Goal: Task Accomplishment & Management: Manage account settings

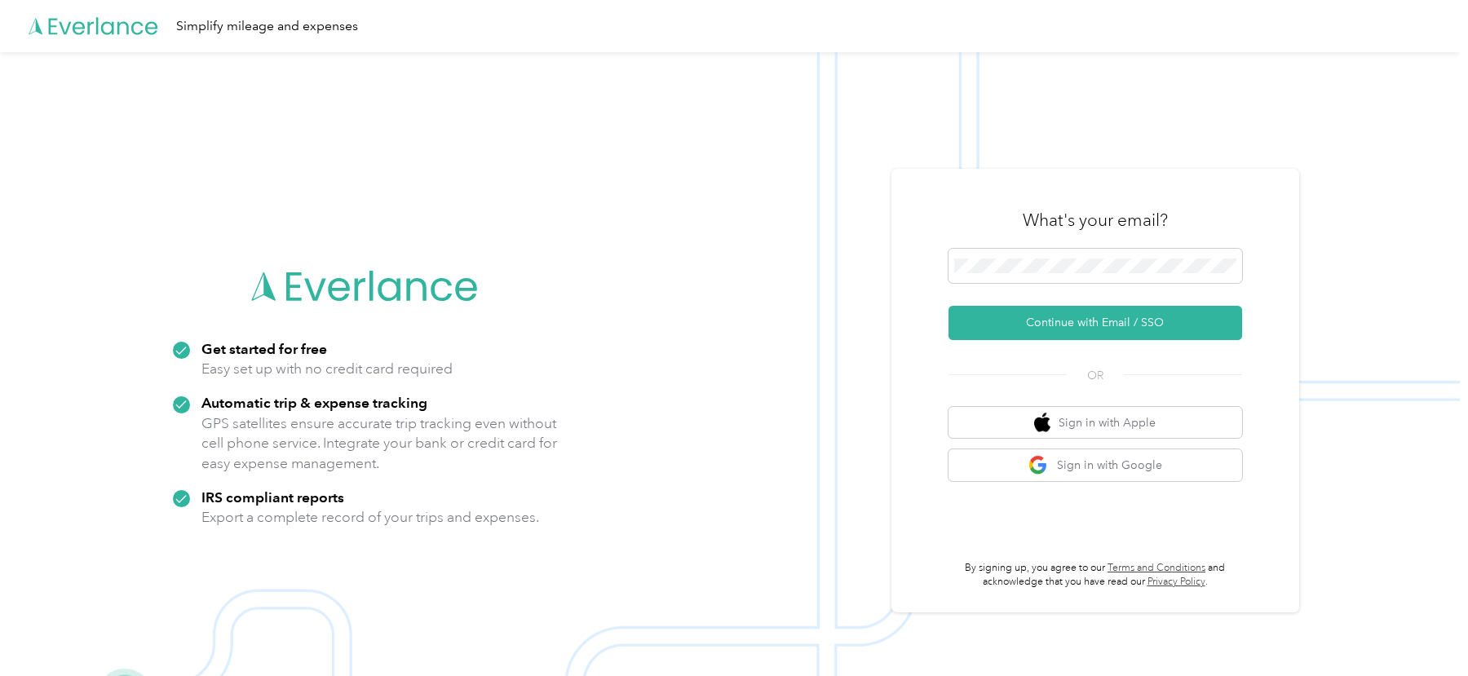
click at [1028, 167] on img at bounding box center [730, 390] width 1460 height 676
click at [1008, 275] on span at bounding box center [1096, 266] width 294 height 34
click at [1014, 328] on button "Continue with Email / SSO" at bounding box center [1096, 323] width 294 height 34
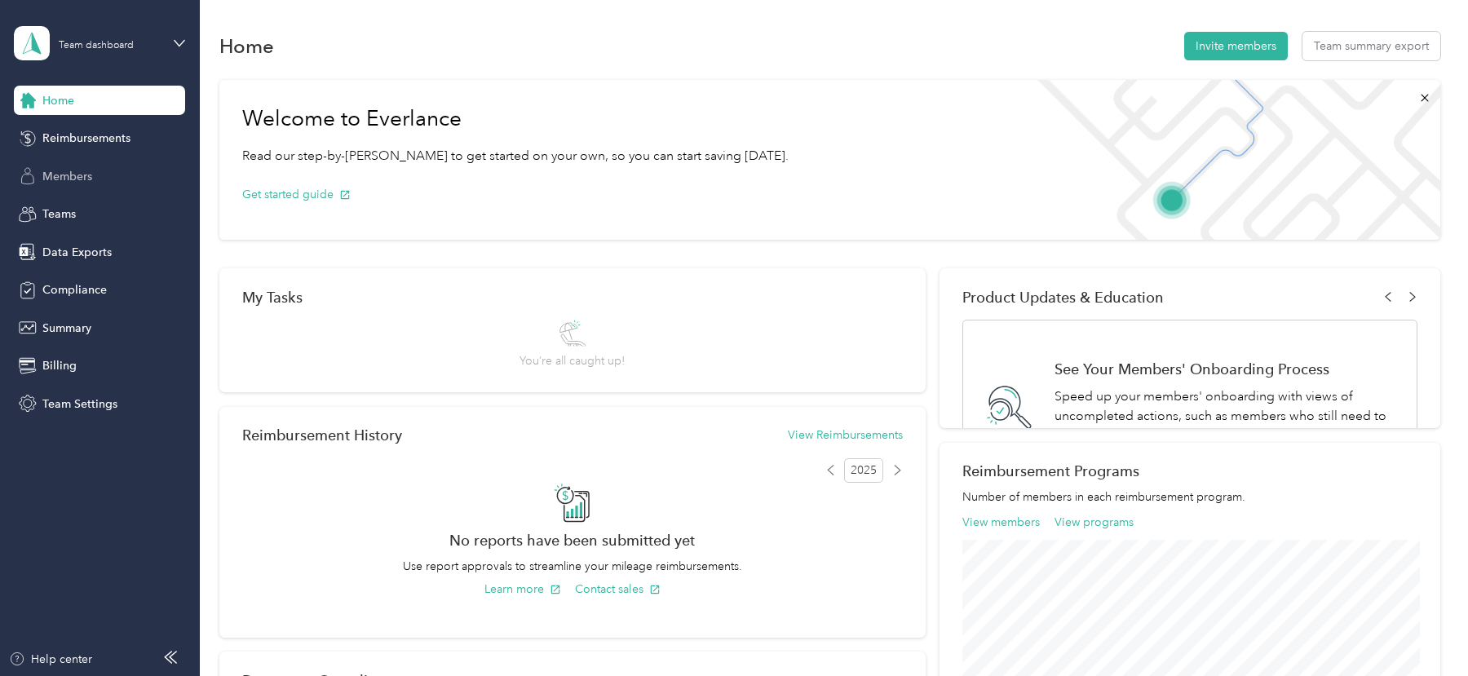
click at [113, 188] on div "Members" at bounding box center [99, 175] width 171 height 29
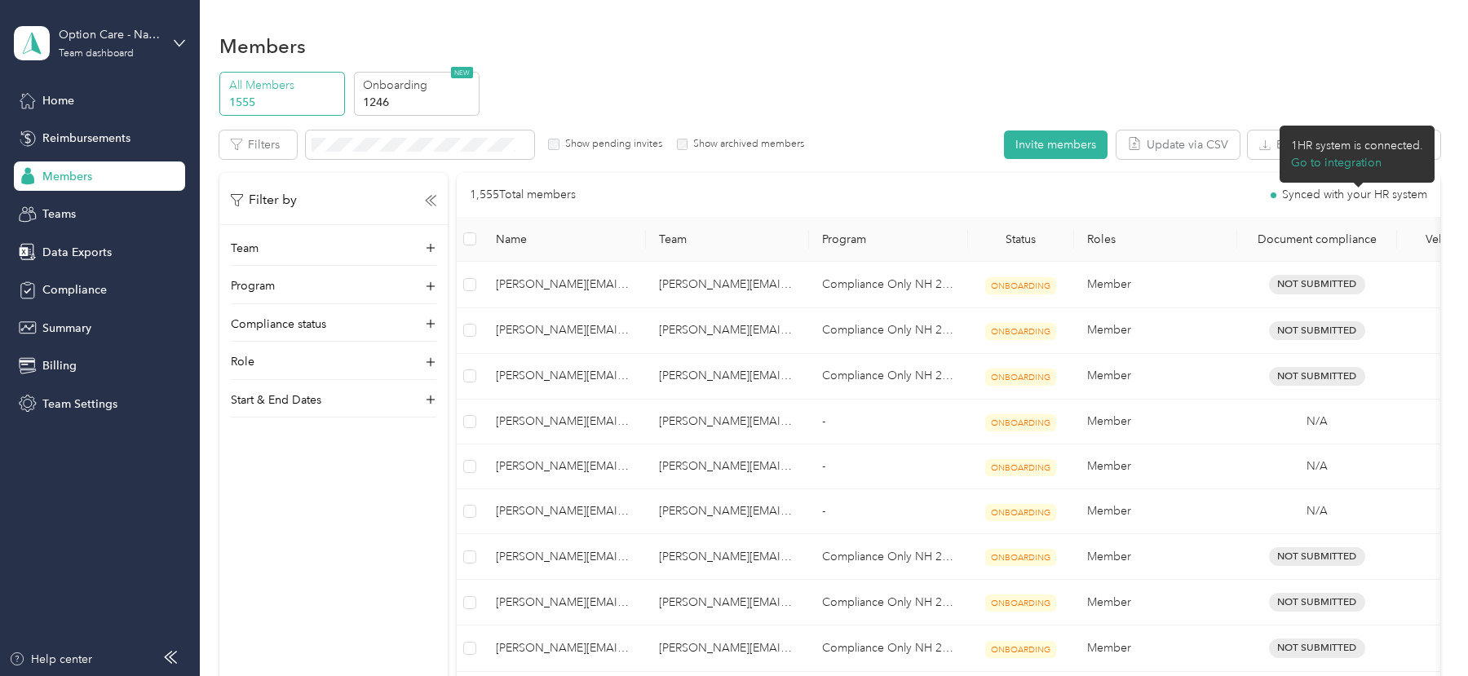
click at [1307, 190] on span "Synced with your HR system" at bounding box center [1354, 194] width 145 height 11
click at [1311, 164] on button "Go to integration" at bounding box center [1336, 162] width 91 height 17
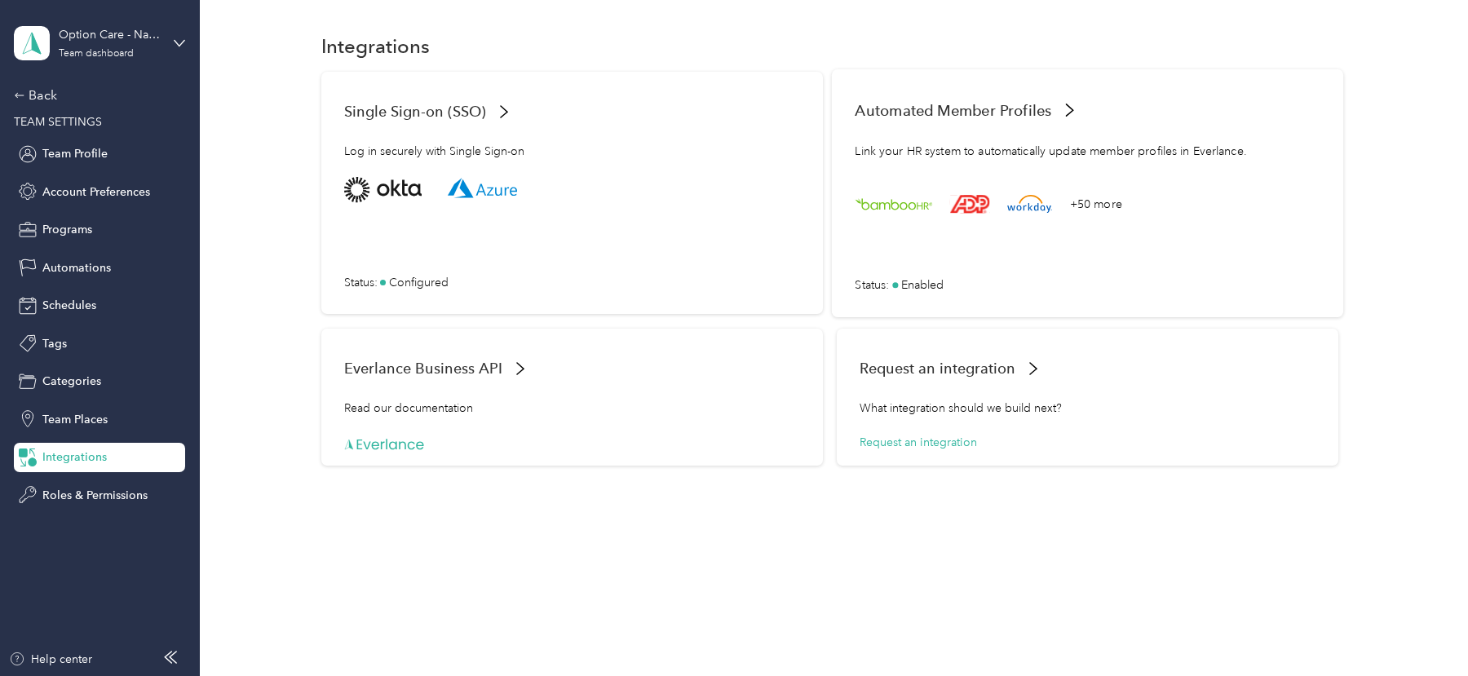
click at [1197, 166] on div "Link your HR system to automatically update member profiles in Everlance." at bounding box center [1087, 159] width 465 height 35
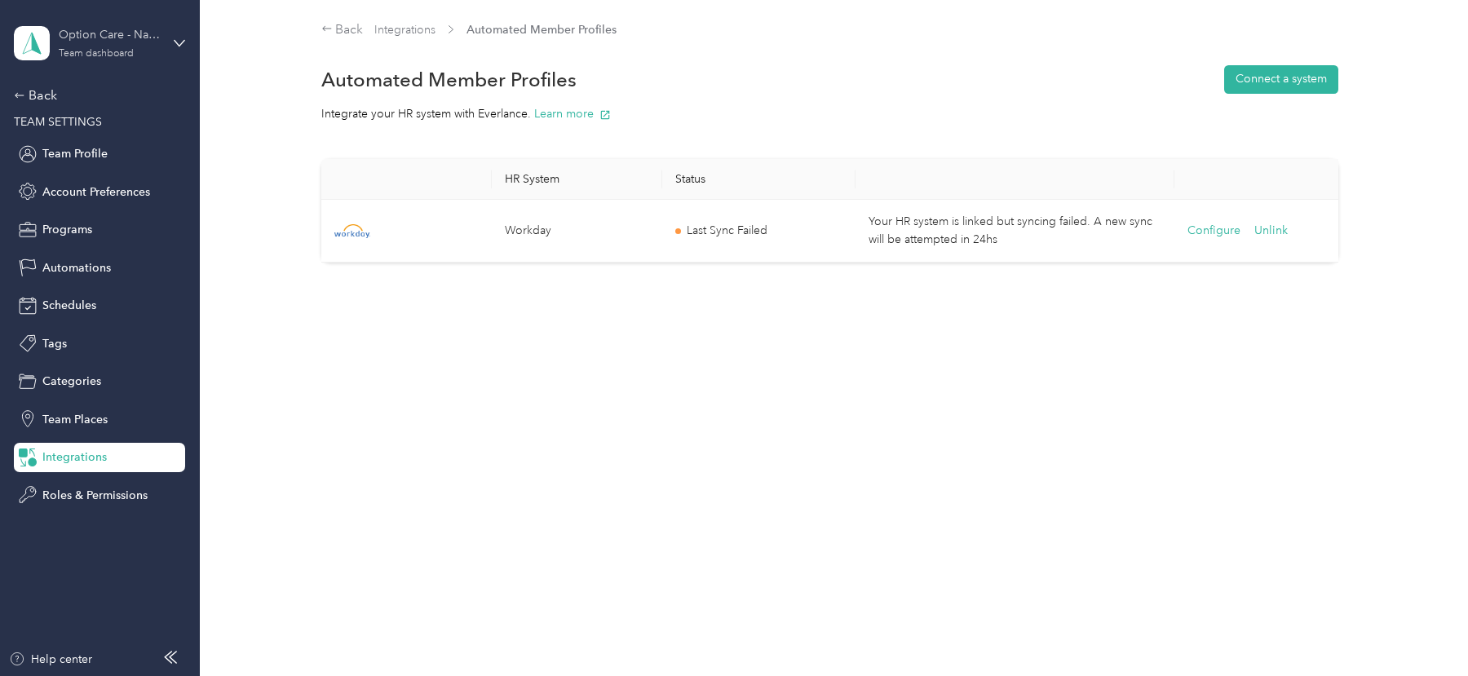
click at [66, 55] on div "Team dashboard" at bounding box center [96, 54] width 75 height 10
click at [72, 205] on div "Log out" at bounding box center [60, 206] width 63 height 17
